Goal: Task Accomplishment & Management: Manage account settings

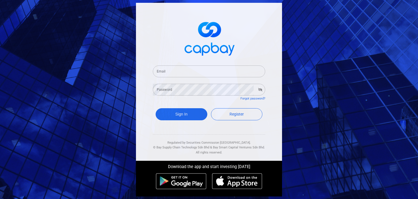
click at [178, 74] on input "Email" at bounding box center [209, 72] width 112 height 12
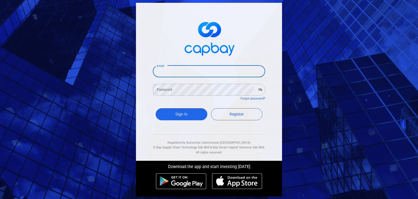
type input "[EMAIL_ADDRESS][DOMAIN_NAME]"
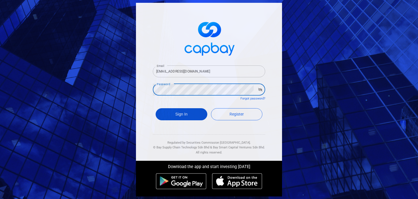
click at [186, 110] on button "Sign In" at bounding box center [182, 114] width 52 height 12
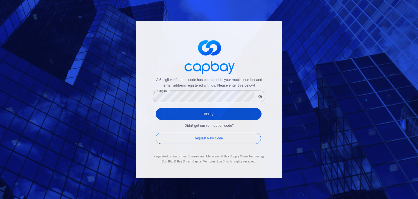
click at [205, 112] on button "Verify" at bounding box center [209, 114] width 106 height 12
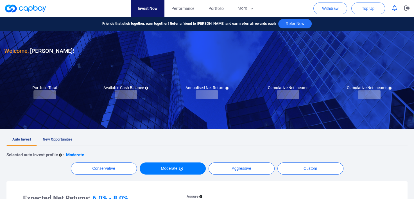
checkbox input "true"
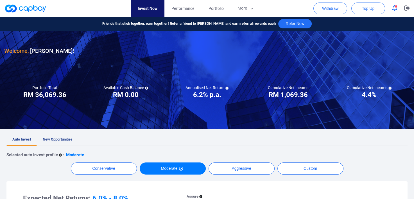
click at [395, 5] on button "button" at bounding box center [394, 8] width 11 height 9
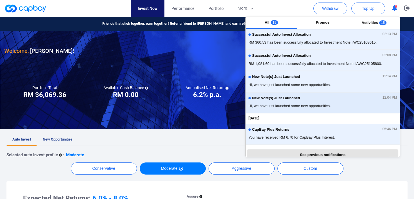
scroll to position [146, 0]
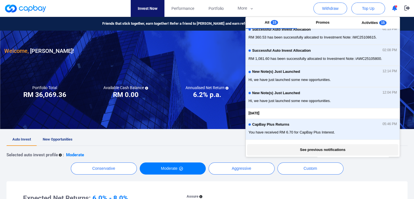
click at [327, 145] on button "See previous notifications" at bounding box center [322, 149] width 151 height 11
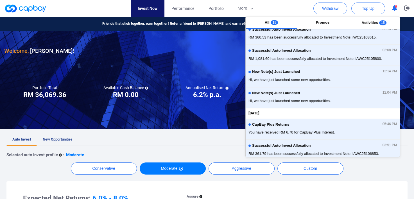
scroll to position [0, 0]
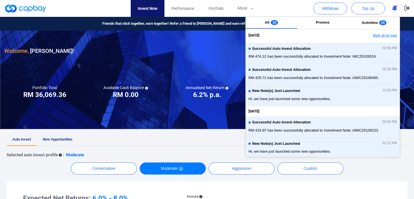
click at [385, 31] on button "Mark all as read" at bounding box center [369, 36] width 60 height 10
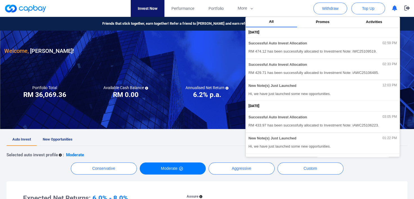
click at [159, 95] on div "Available Cash Balance RM ***** RM 0.00" at bounding box center [125, 92] width 81 height 14
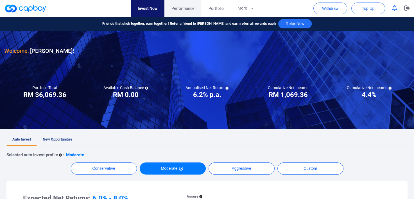
click at [175, 5] on span "Performance" at bounding box center [183, 8] width 23 height 6
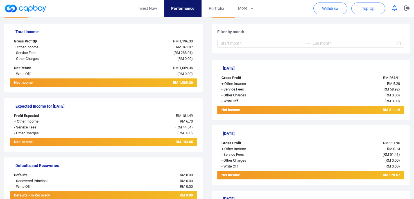
scroll to position [84, 0]
